Goal: Contribute content: Contribute content

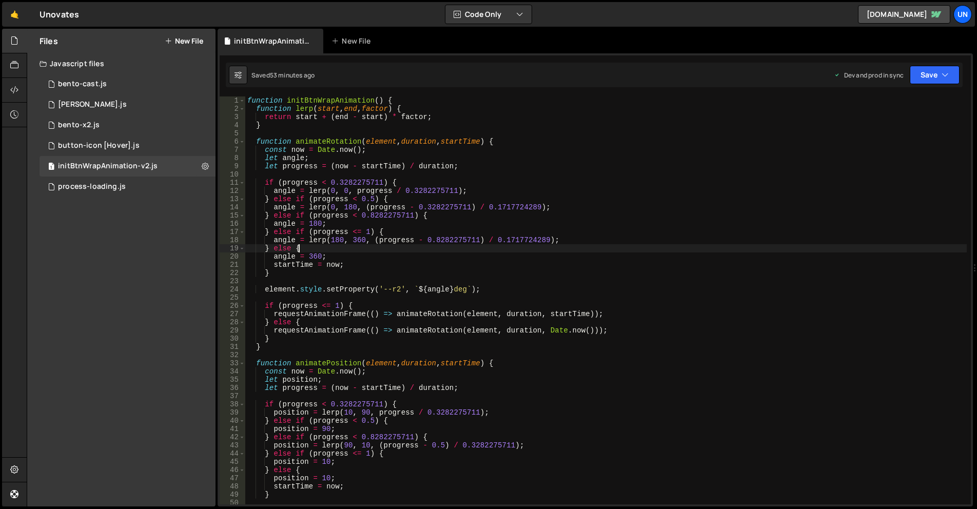
click at [524, 250] on div "function initBtnWrapAnimation ( ) { function lerp ( start , end , factor ) { re…" at bounding box center [605, 308] width 721 height 424
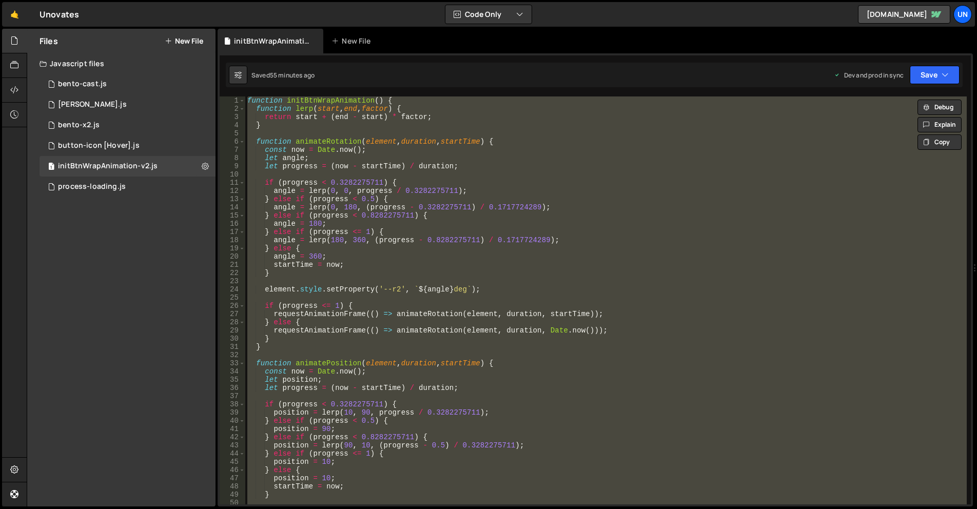
click at [57, 307] on div "Files New File Javascript files 1 bento-cast.js 0 1 [PERSON_NAME].js 0 1 bento-…" at bounding box center [121, 268] width 188 height 478
click at [492, 228] on div "function initBtnWrapAnimation ( ) { function lerp ( start , end , factor ) { re…" at bounding box center [605, 300] width 721 height 408
type textarea "} else if (progress <= 1) {"
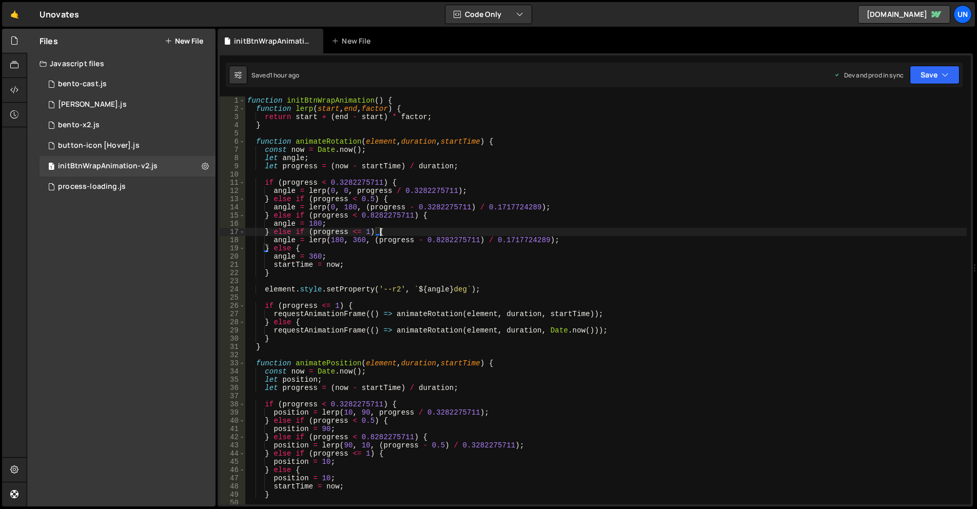
click at [112, 304] on div "Files New File Javascript files 1 bento-cast.js 0 1 bento-seo.js 0 1 bento-x2.j…" at bounding box center [121, 268] width 188 height 478
click at [181, 38] on button "New File" at bounding box center [184, 41] width 38 height 8
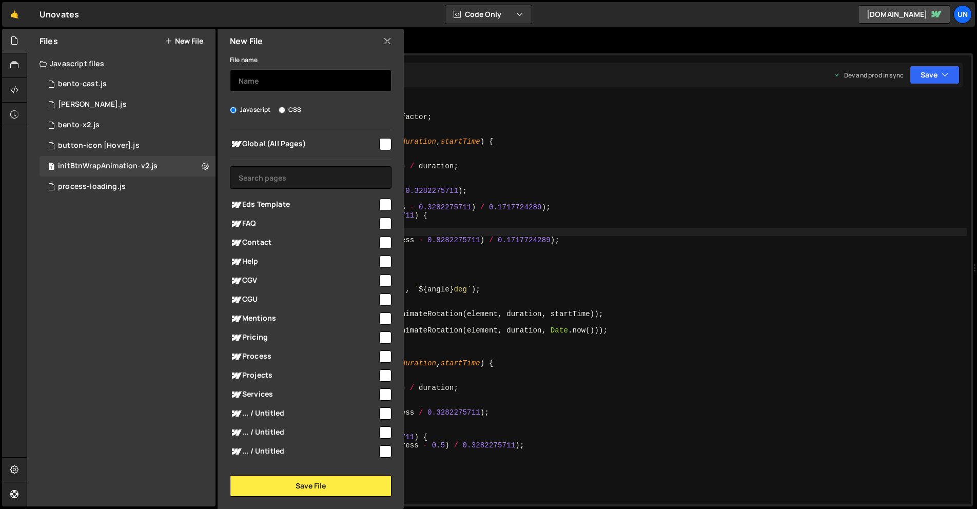
click at [250, 73] on input "text" at bounding box center [311, 80] width 162 height 23
type input "realization-img"
click at [378, 144] on div at bounding box center [385, 143] width 14 height 14
click at [386, 147] on input "checkbox" at bounding box center [385, 144] width 12 height 12
checkbox input "true"
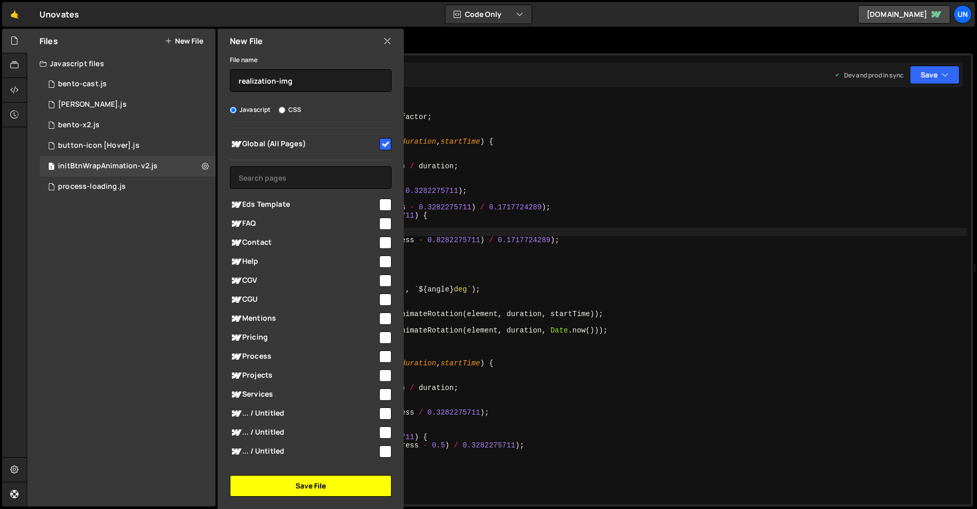
click at [338, 483] on button "Save File" at bounding box center [311, 486] width 162 height 22
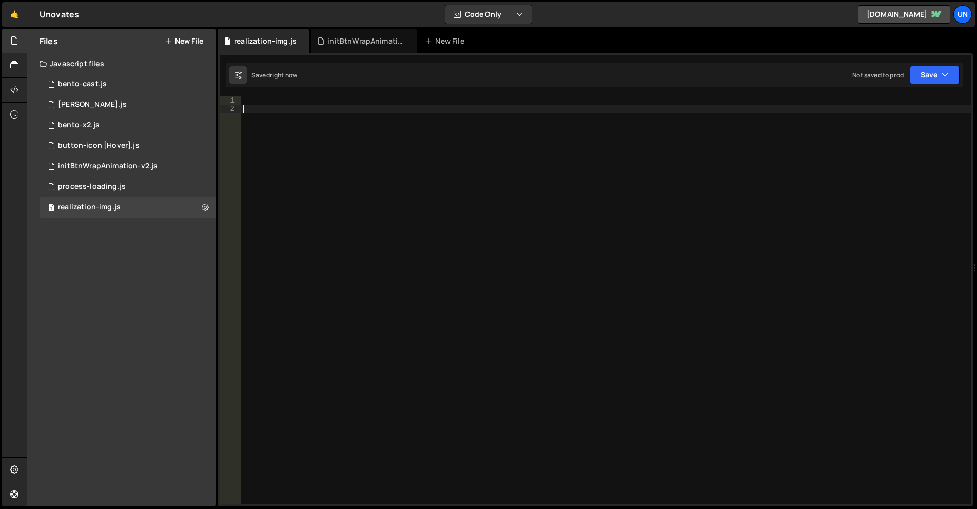
drag, startPoint x: 490, startPoint y: 244, endPoint x: 480, endPoint y: 242, distance: 11.0
click at [490, 243] on div at bounding box center [606, 308] width 730 height 424
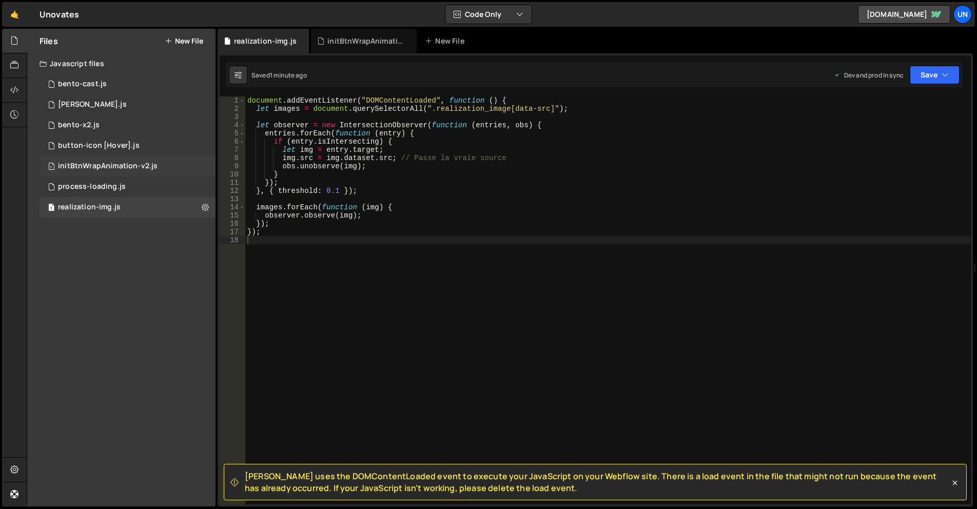
click at [109, 167] on div "initBtnWrapAnimation-v2.js" at bounding box center [108, 166] width 100 height 9
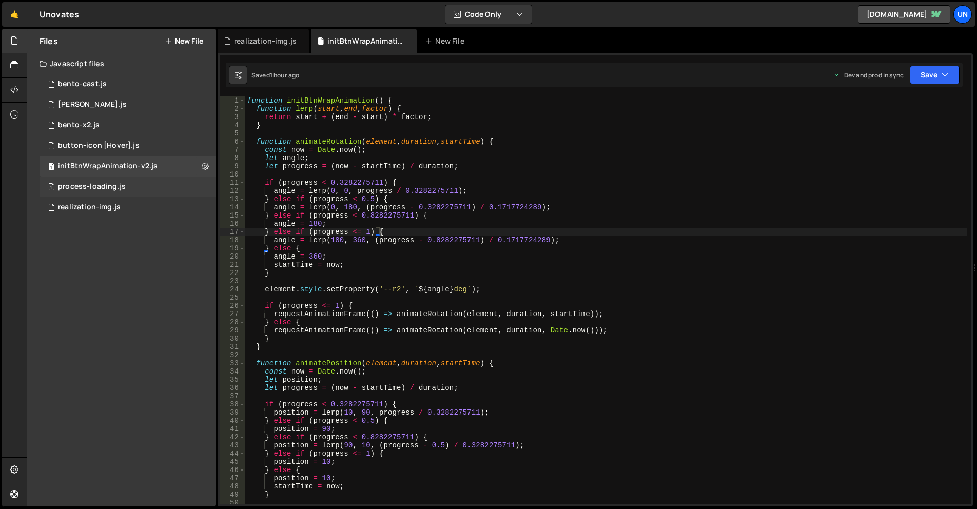
click at [108, 193] on div "1 process-loading.js 0" at bounding box center [128, 186] width 176 height 21
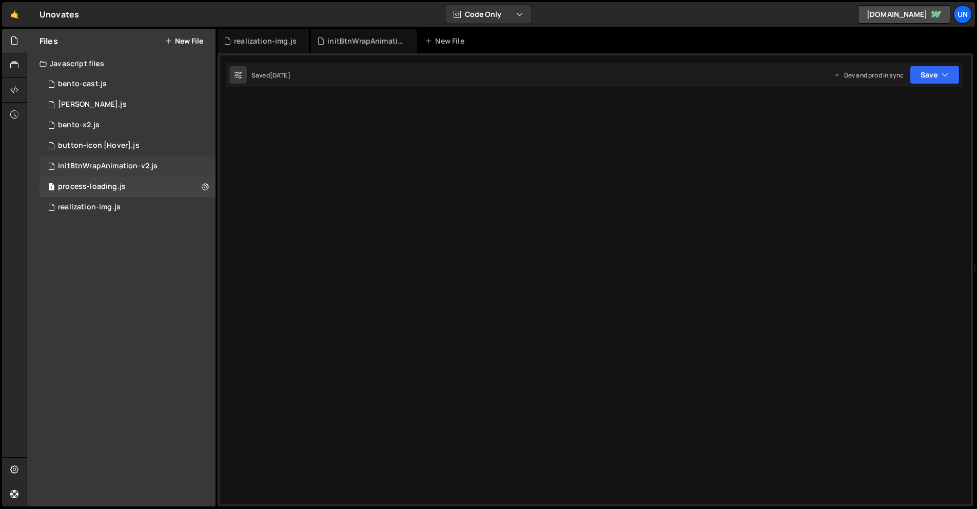
click at [116, 166] on div "initBtnWrapAnimation-v2.js" at bounding box center [108, 166] width 100 height 9
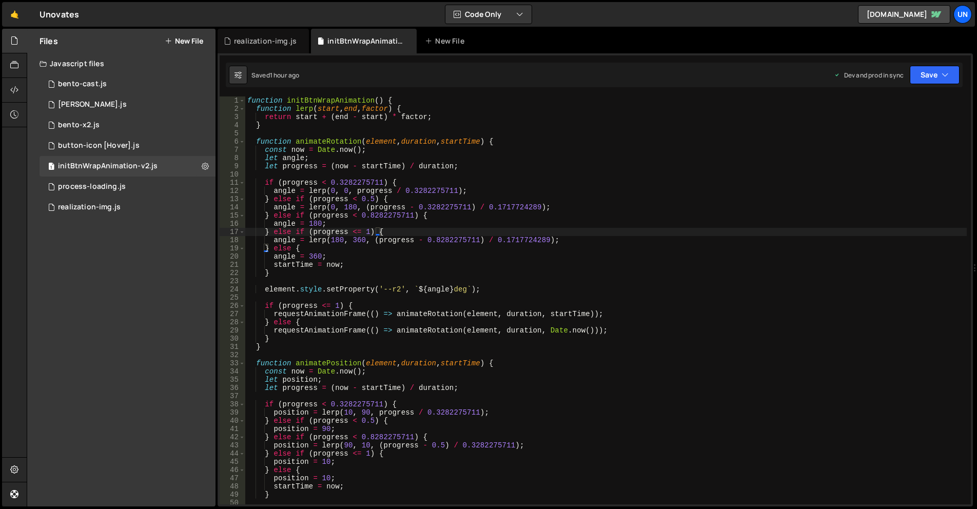
drag, startPoint x: 246, startPoint y: 99, endPoint x: 315, endPoint y: 95, distance: 69.4
click at [246, 99] on div "function initBtnWrapAnimation ( ) { function lerp ( start , end , factor ) { re…" at bounding box center [605, 308] width 721 height 424
type textarea "function initBtnWrapAnimation() {"
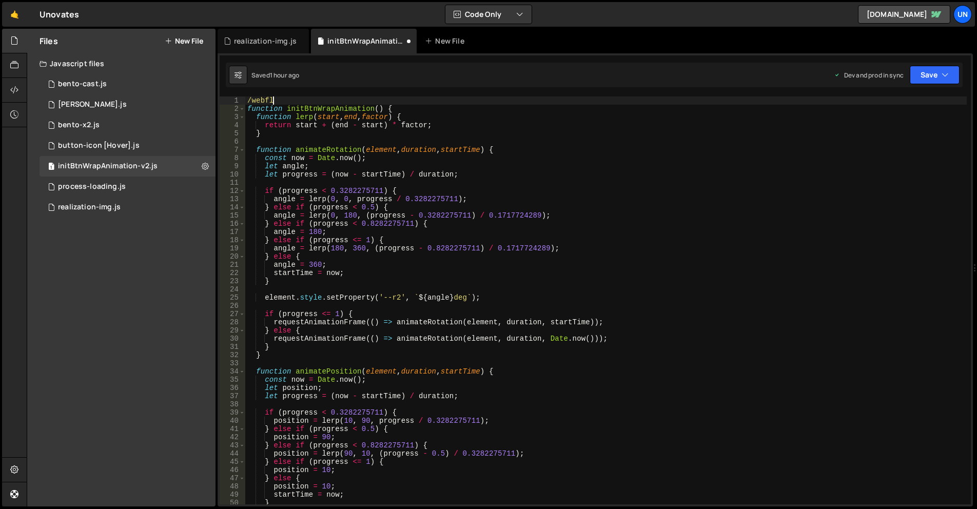
scroll to position [0, 2]
type textarea "/"
type textarea "});"
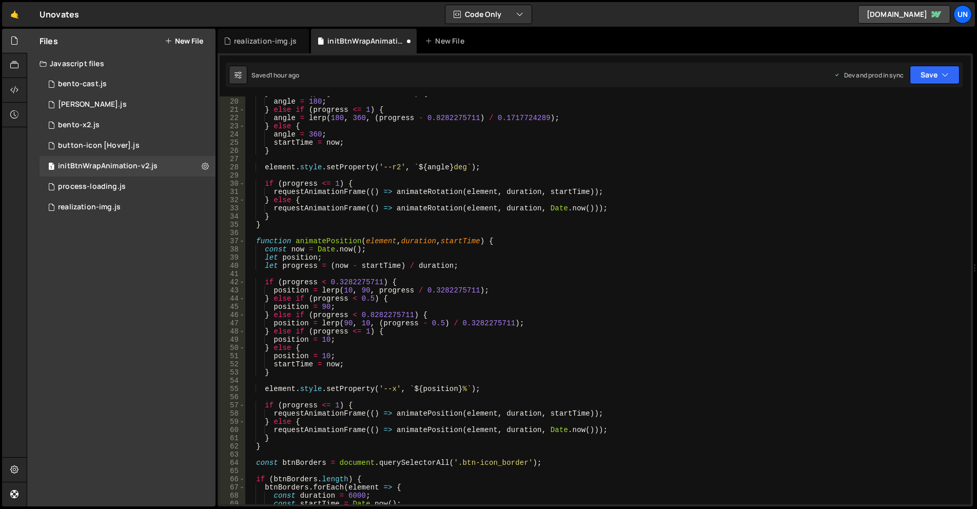
scroll to position [0, 0]
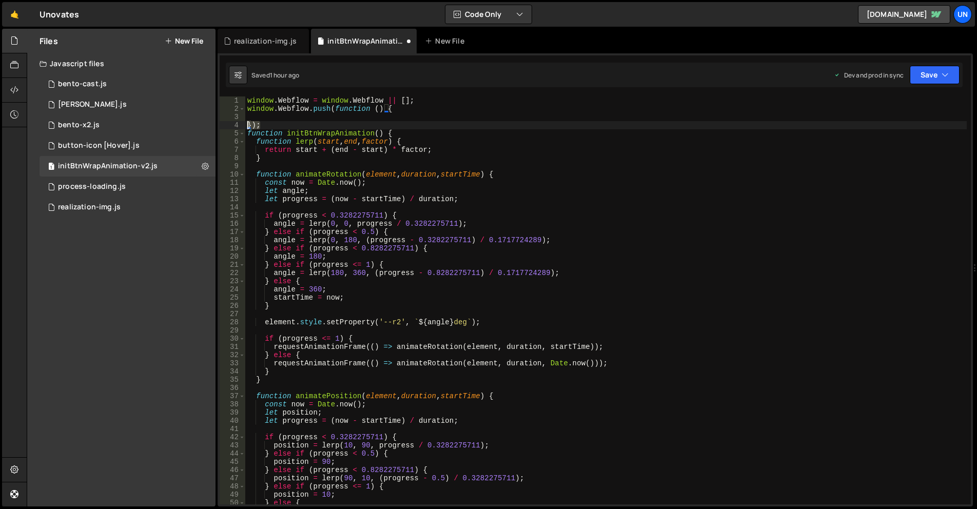
drag, startPoint x: 264, startPoint y: 125, endPoint x: 215, endPoint y: 125, distance: 48.7
click at [215, 125] on div "Files New File Javascript files 1 bento-cast.js 0 1 bento-seo.js 0 1 bento-x2.j…" at bounding box center [502, 268] width 950 height 478
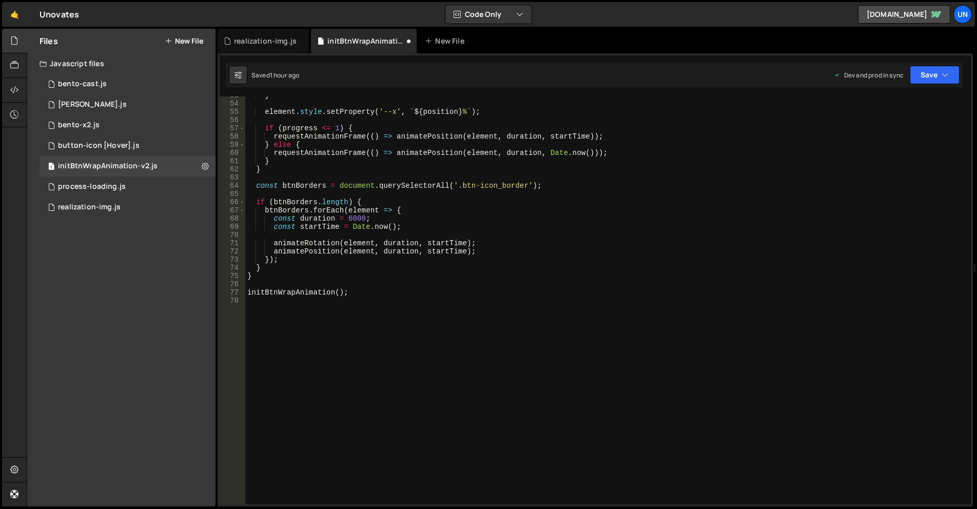
click at [304, 320] on div "} element . style . setProperty ( '--x' , ` ${ position } % ` ) ; if ( progress…" at bounding box center [605, 303] width 721 height 424
paste textarea "});"
type textarea "});"
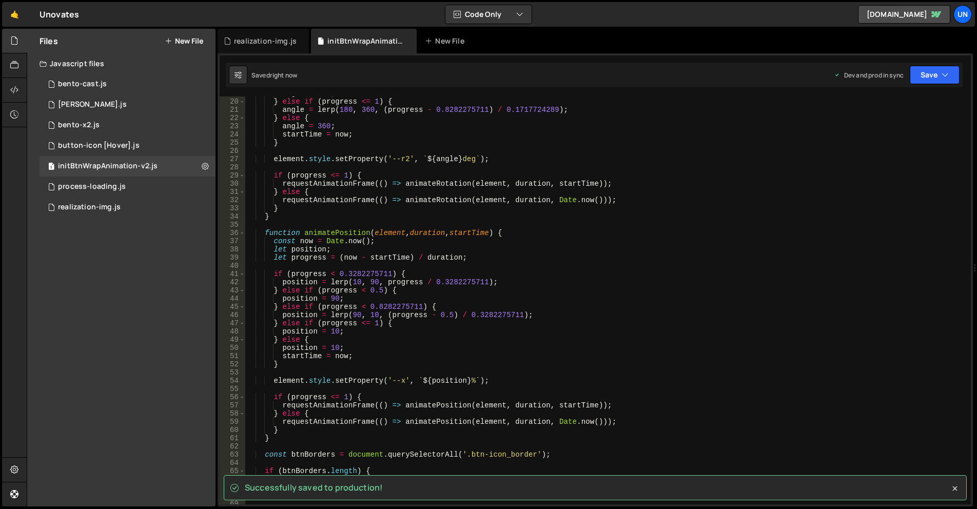
scroll to position [0, 0]
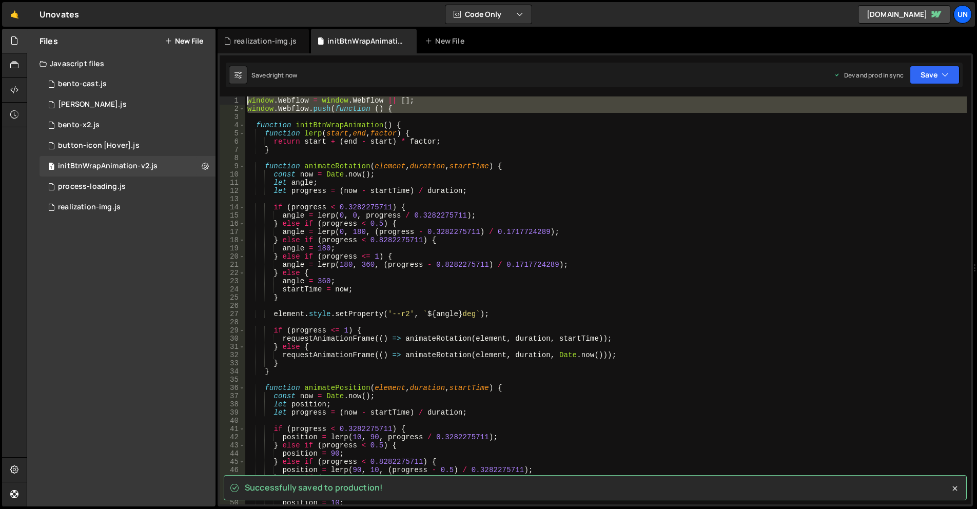
drag, startPoint x: 344, startPoint y: 101, endPoint x: 246, endPoint y: 92, distance: 98.9
click at [246, 92] on div "Successfully saved to production! 1 2 3 4 5 6 7 8 9 10 11 12 13 14 15 16 17 18 …" at bounding box center [595, 279] width 755 height 453
type textarea "window.Webflow = window.Webflow || []; window.Webflow.push(function () {"
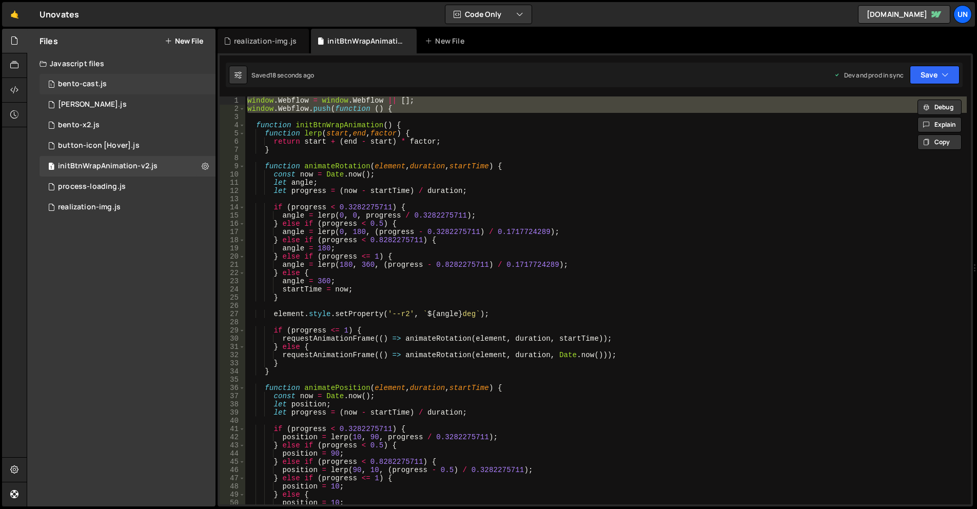
click at [89, 80] on div "bento-cast.js" at bounding box center [82, 84] width 49 height 9
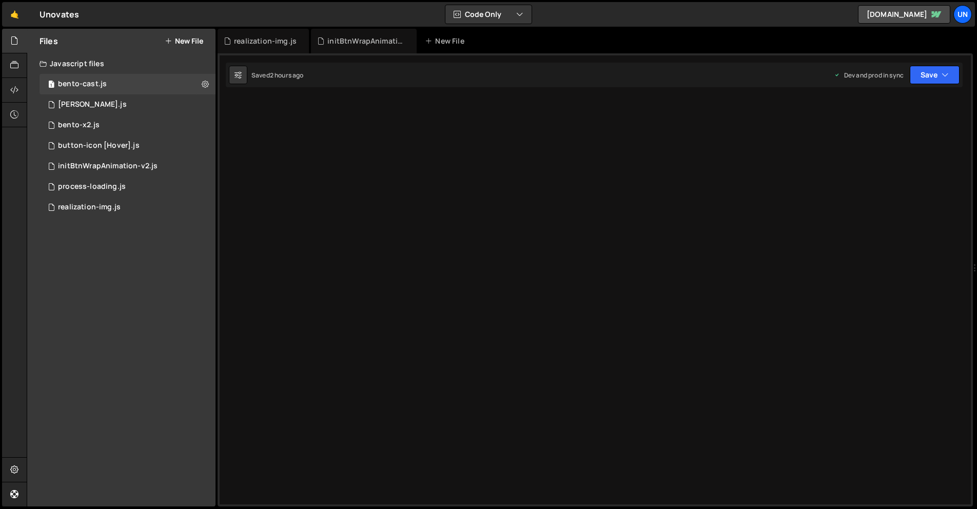
drag, startPoint x: 103, startPoint y: 200, endPoint x: 225, endPoint y: 188, distance: 122.2
click at [103, 200] on div "1 realization-img.js 0" at bounding box center [128, 207] width 176 height 21
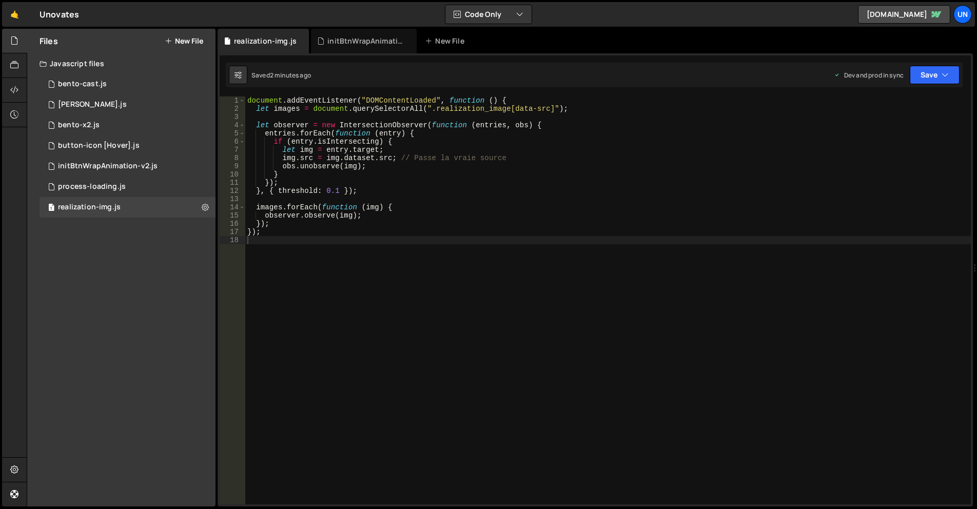
click at [500, 163] on div "document . addEventListener ( "DOMContentLoaded" , function ( ) { let images = …" at bounding box center [607, 308] width 725 height 424
type textarea "});"
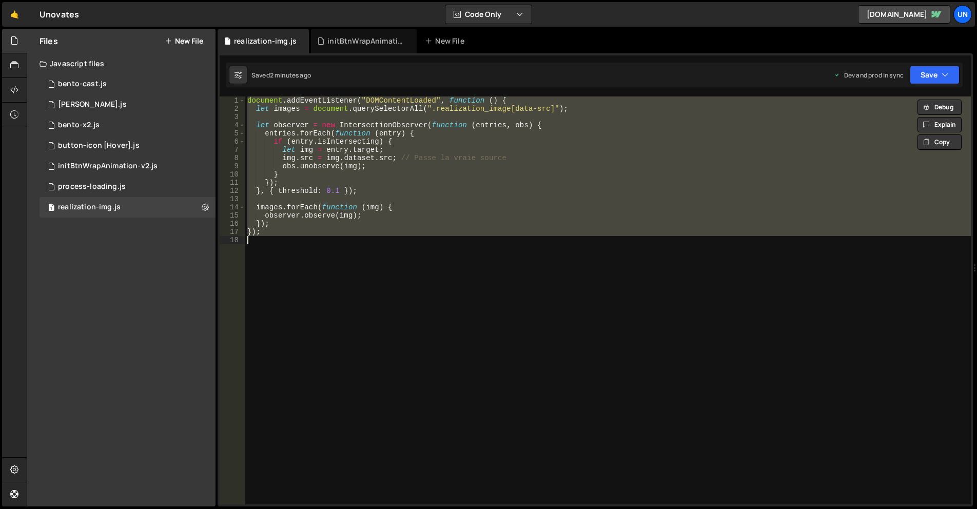
paste textarea
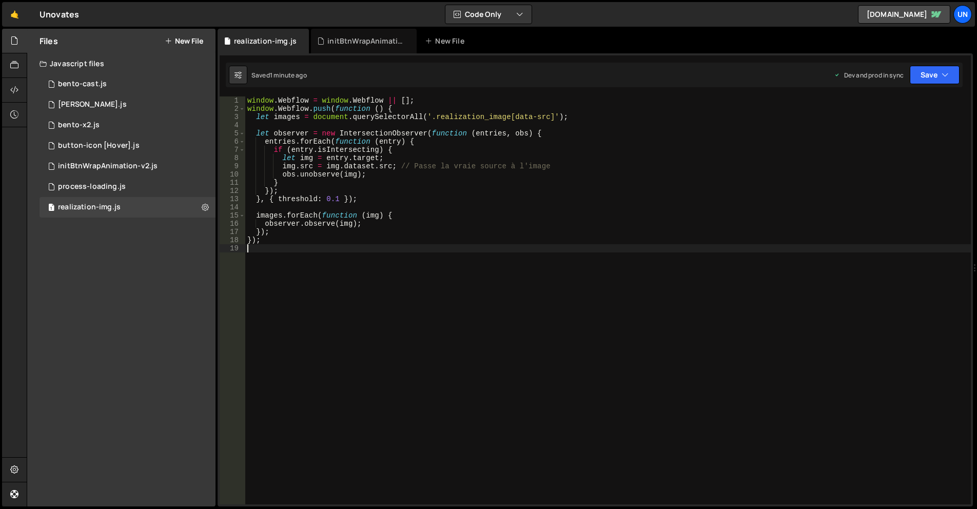
click at [526, 206] on div "window . Webflow = window . Webflow || [ ] ; window . Webflow . push ( function…" at bounding box center [607, 308] width 725 height 424
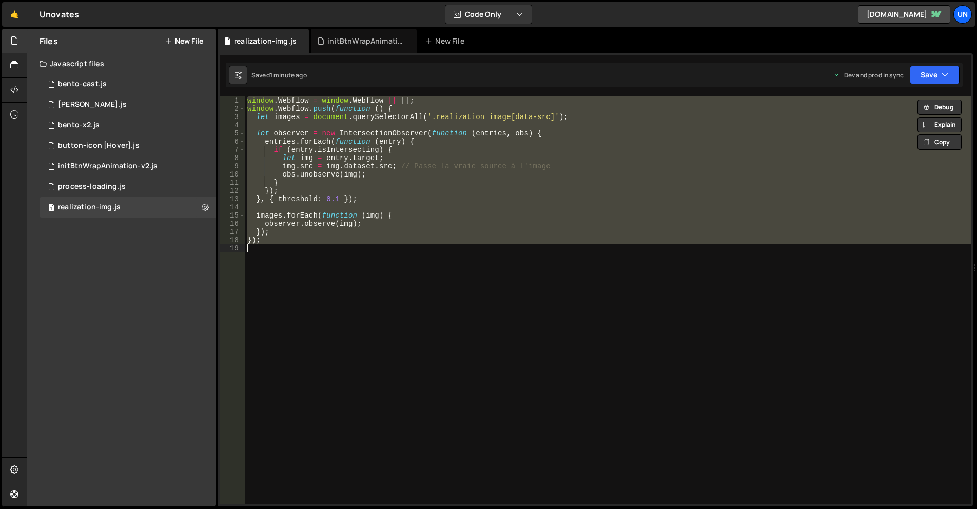
type textarea "// });"
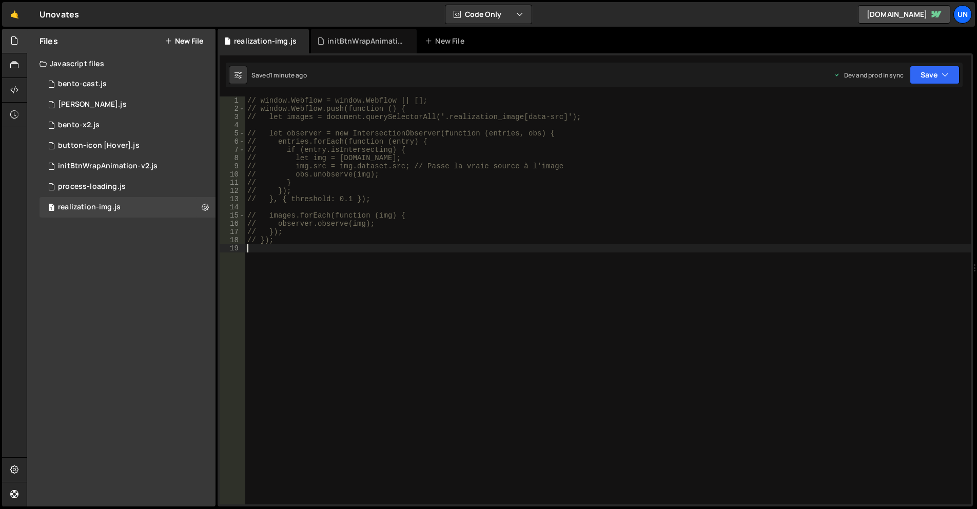
click at [393, 253] on div "// window.Webflow = window.Webflow || []; // window.Webflow.push(function () { …" at bounding box center [607, 308] width 725 height 424
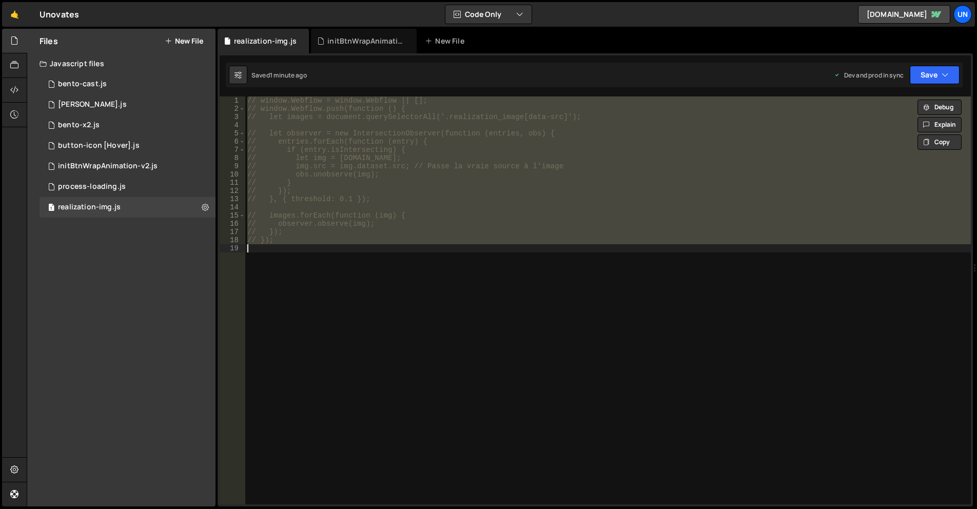
type textarea "});"
